Goal: Go to known website: Access a specific website the user already knows

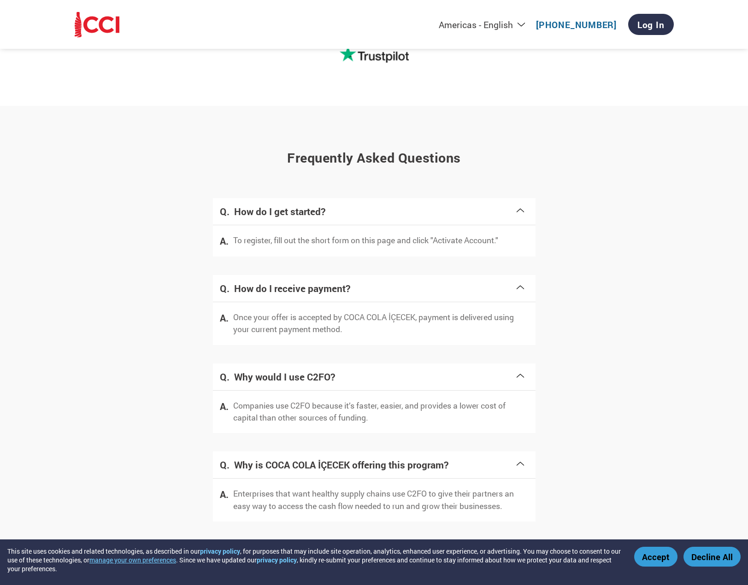
scroll to position [1612, 0]
